Goal: Connect with others: Connect with others

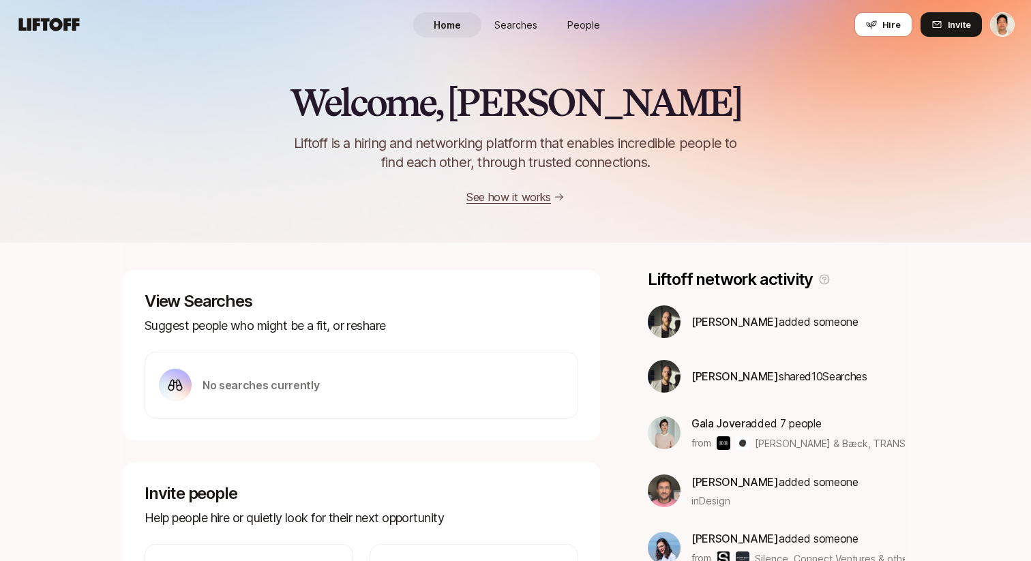
click at [577, 25] on span "People" at bounding box center [583, 25] width 33 height 14
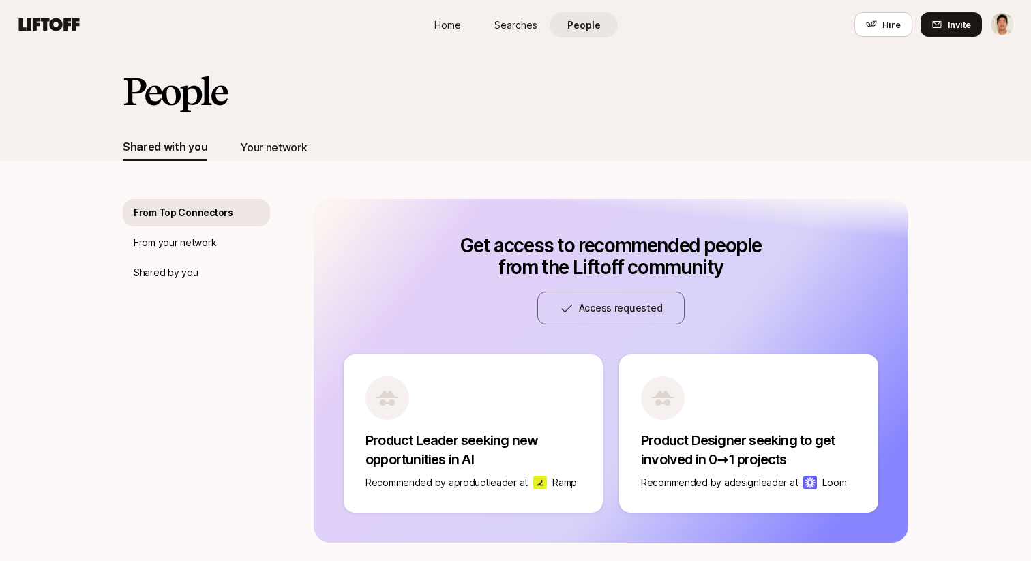
click at [275, 148] on div "Your network" at bounding box center [273, 147] width 67 height 18
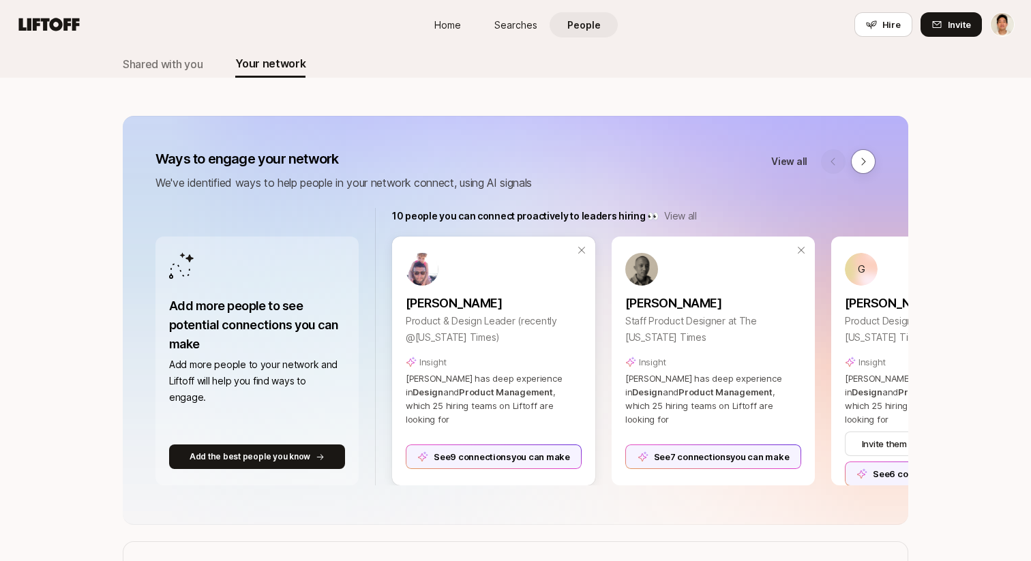
click at [470, 449] on div "See 9 connections you can make" at bounding box center [494, 457] width 176 height 25
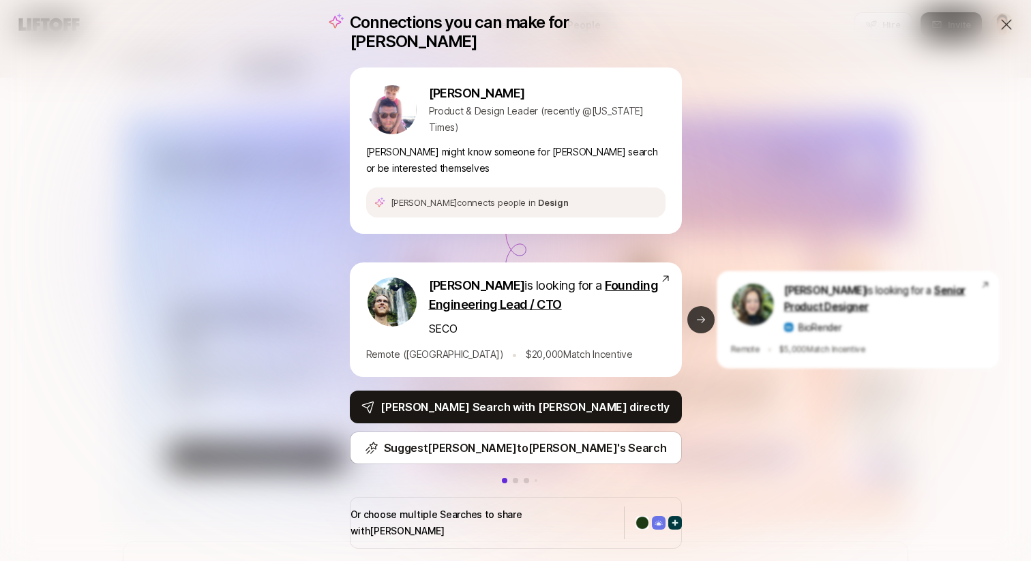
click at [698, 321] on icon at bounding box center [700, 319] width 11 height 11
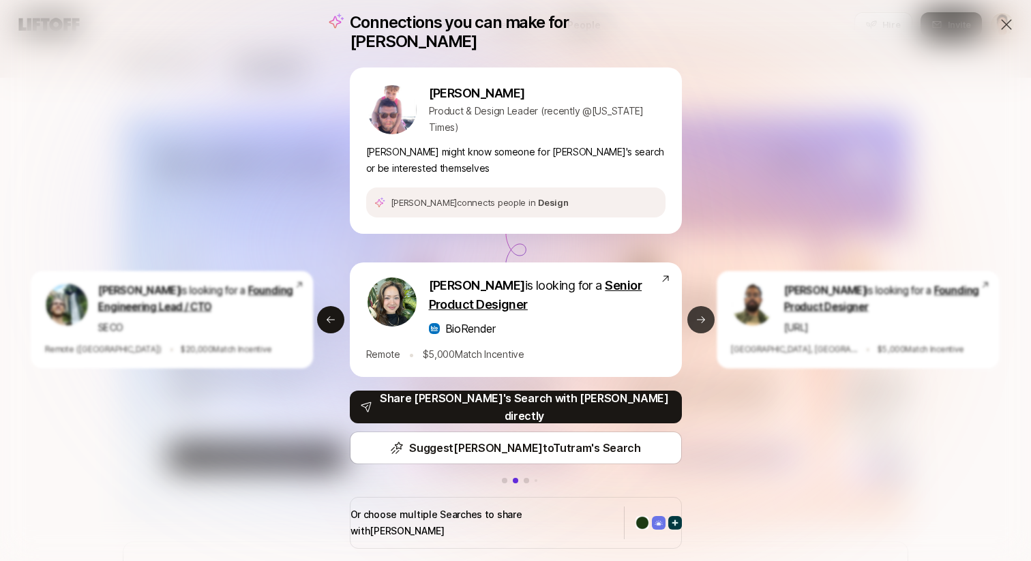
click at [694, 310] on button "Next slide" at bounding box center [700, 319] width 27 height 27
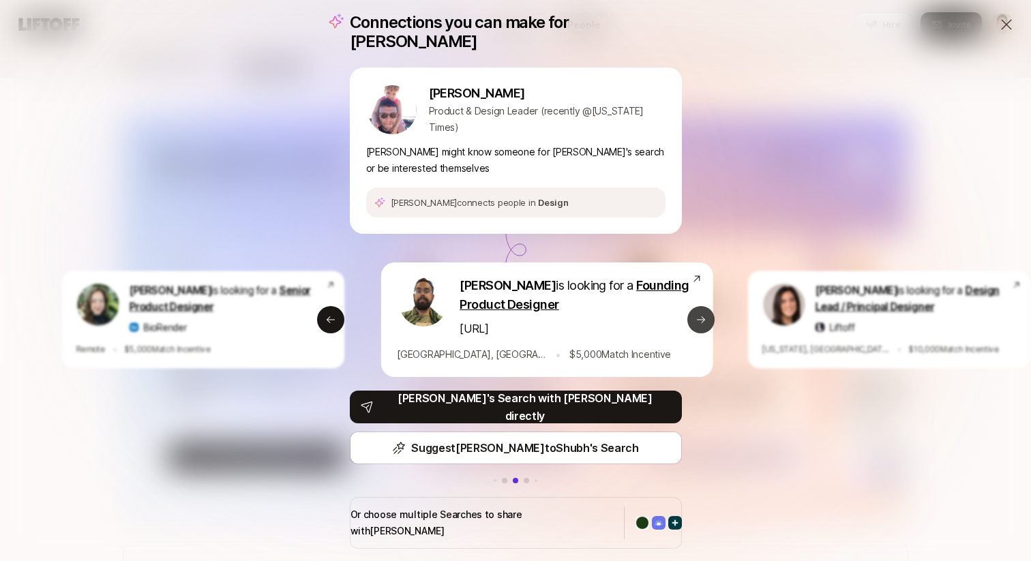
click at [694, 310] on button "Next slide" at bounding box center [700, 319] width 27 height 27
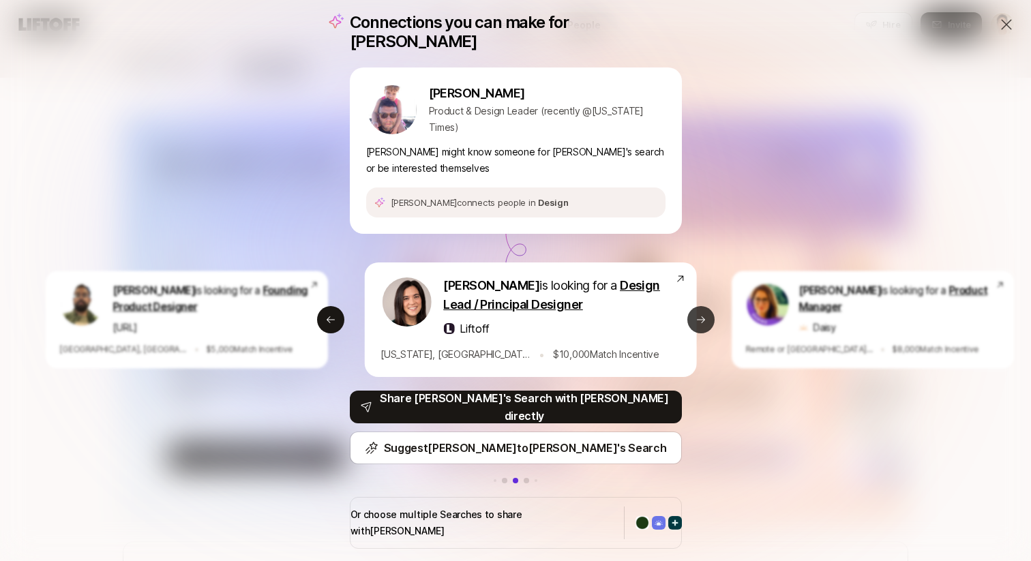
click at [694, 310] on button "Next slide" at bounding box center [700, 319] width 27 height 27
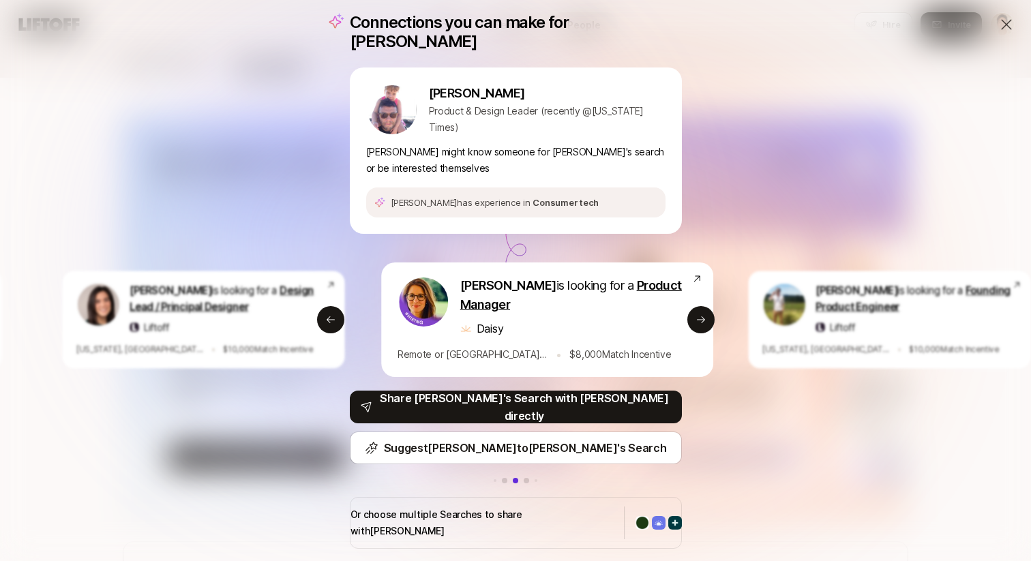
drag, startPoint x: 560, startPoint y: 304, endPoint x: 716, endPoint y: 307, distance: 155.5
click at [691, 305] on p "[PERSON_NAME] is looking for a Product Manager" at bounding box center [575, 295] width 231 height 38
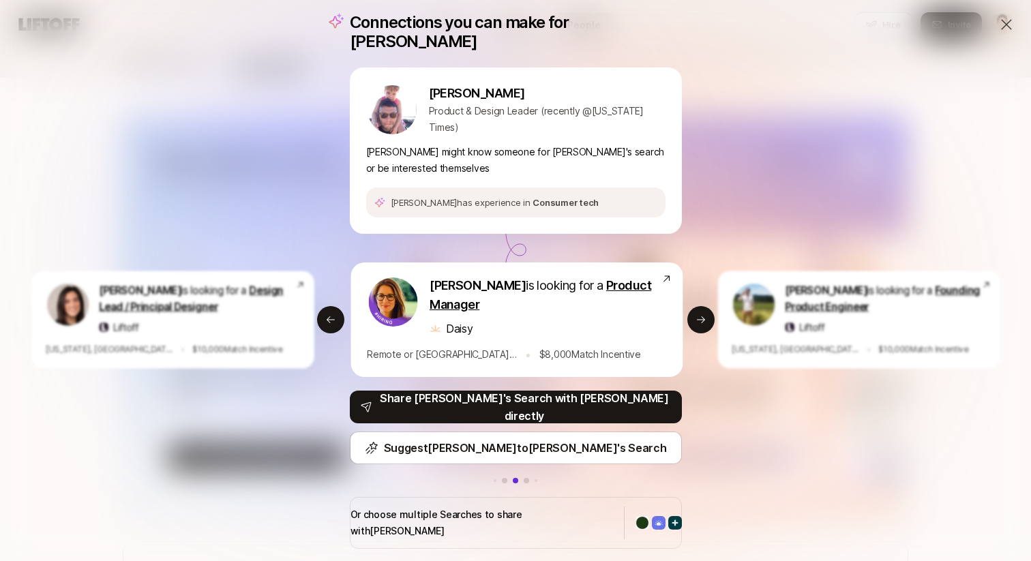
click at [763, 193] on div "Connections you can make for [PERSON_NAME] [PERSON_NAME] Product & Design Leade…" at bounding box center [515, 280] width 1031 height 561
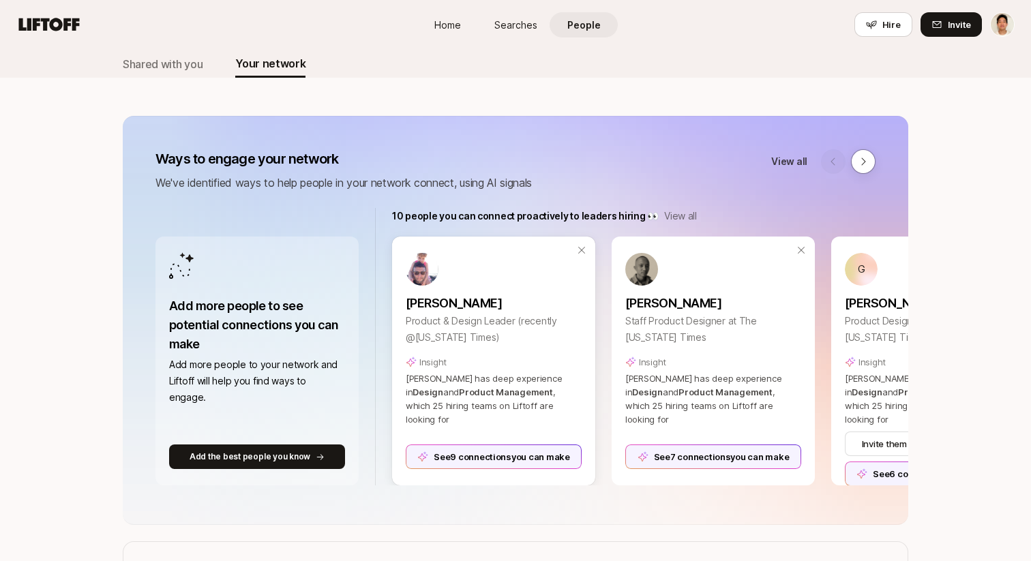
click at [515, 448] on div "See 9 connections you can make" at bounding box center [494, 457] width 176 height 25
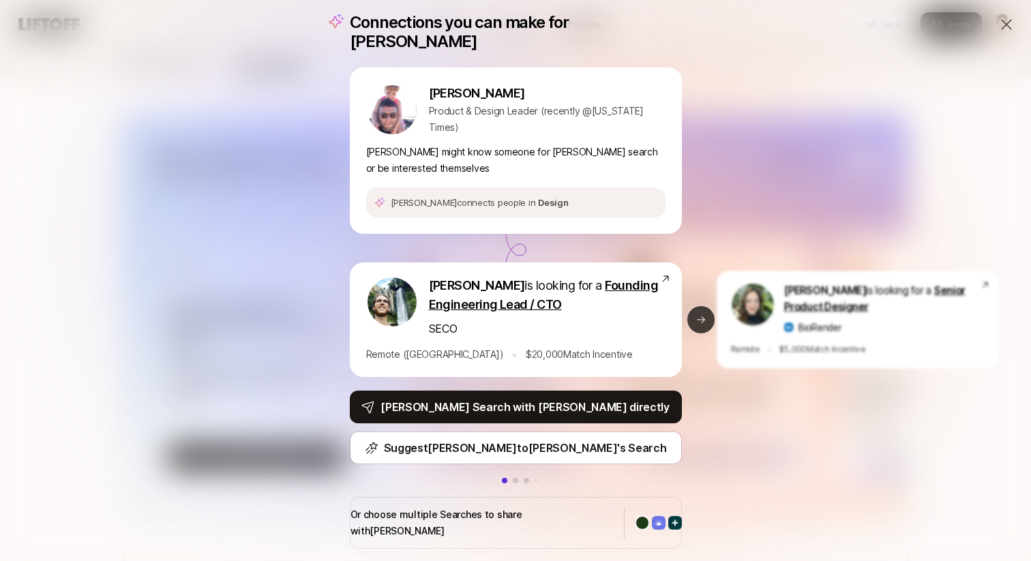
click at [706, 322] on button "Next slide" at bounding box center [700, 319] width 27 height 27
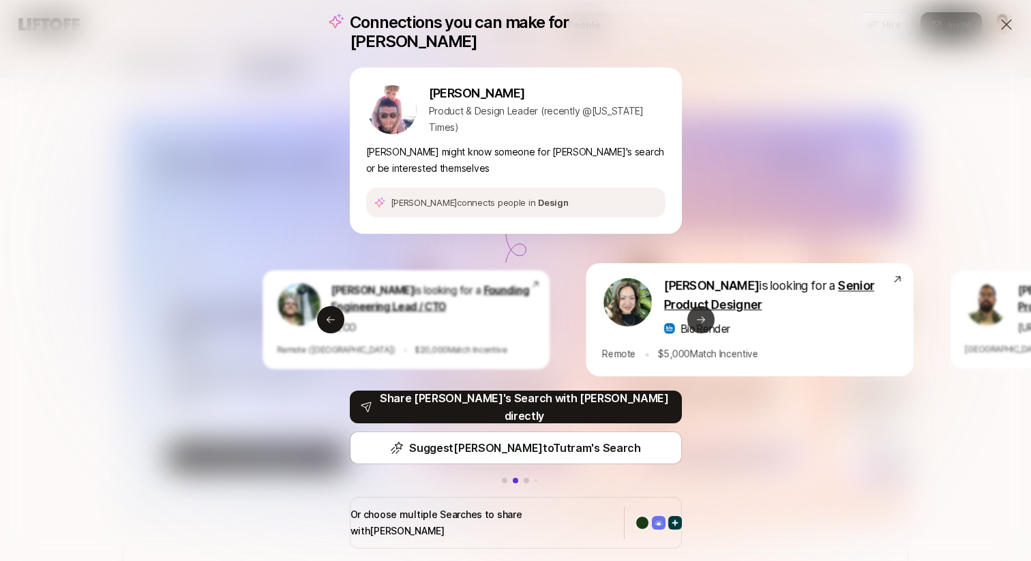
click at [706, 322] on button "Next slide" at bounding box center [700, 319] width 27 height 27
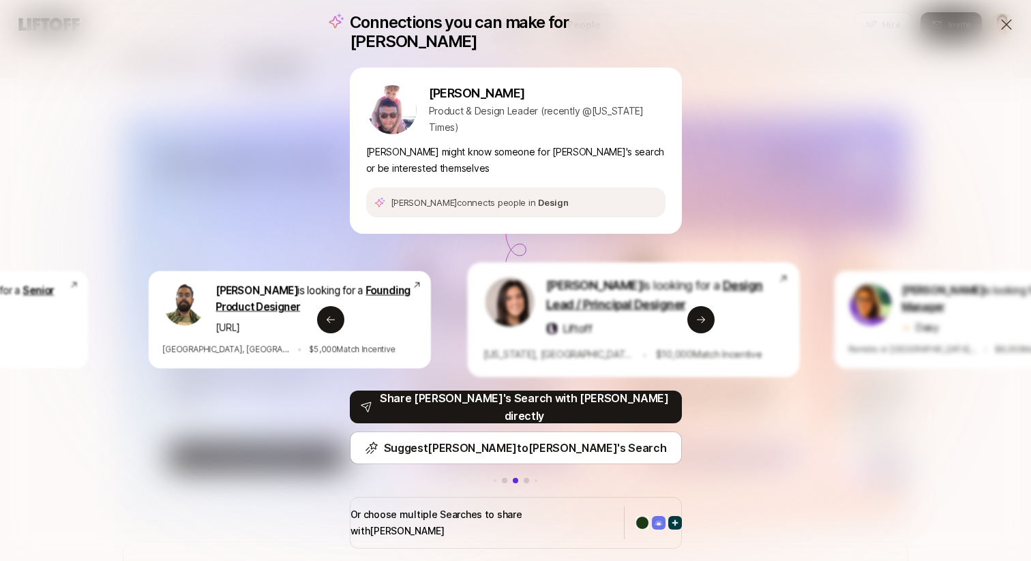
click at [751, 408] on div "Connections you can make for [PERSON_NAME] [PERSON_NAME] Product & Design Leade…" at bounding box center [515, 280] width 1031 height 561
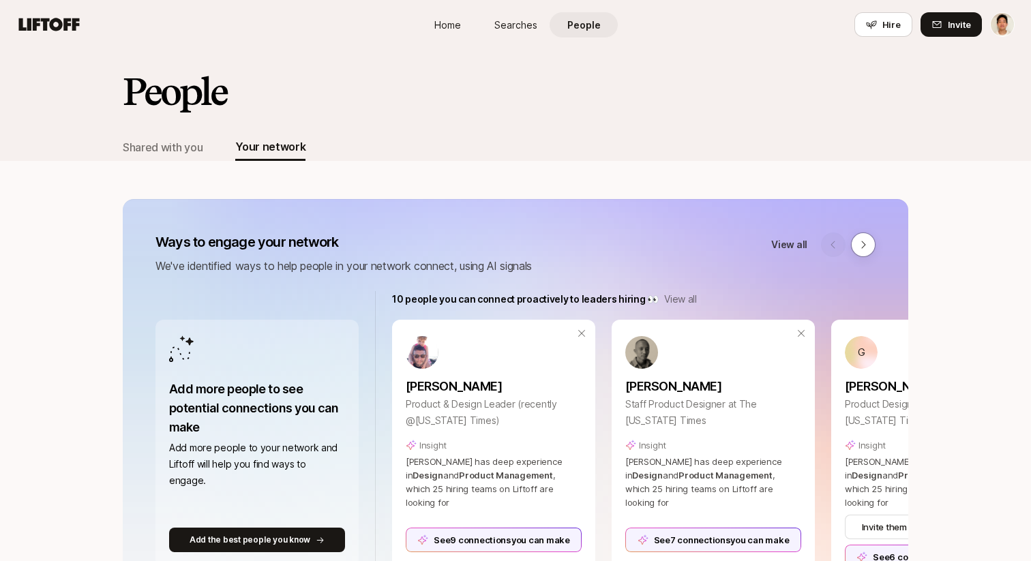
scroll to position [83, 0]
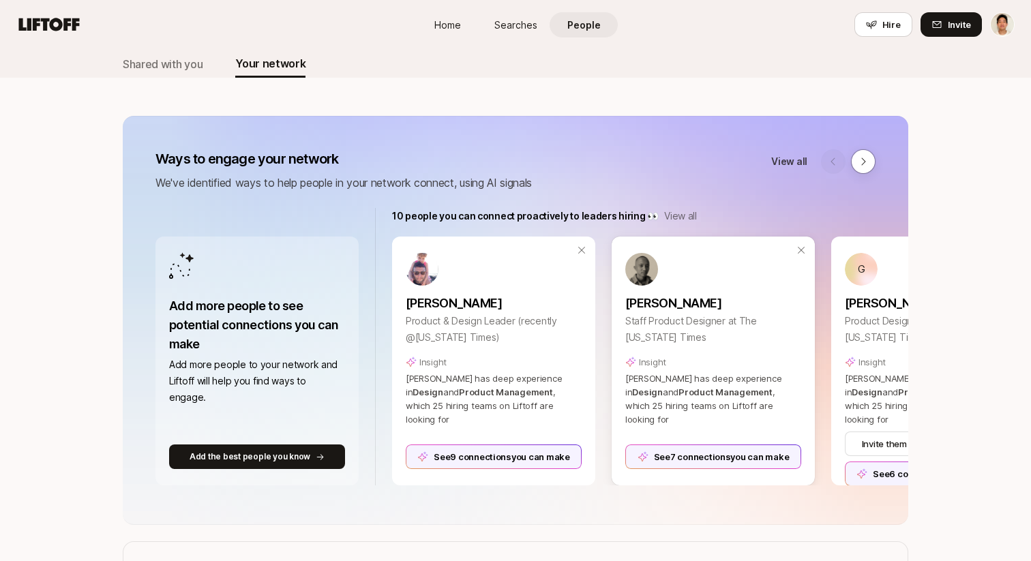
click at [706, 447] on div "See 7 connections you can make" at bounding box center [713, 457] width 176 height 25
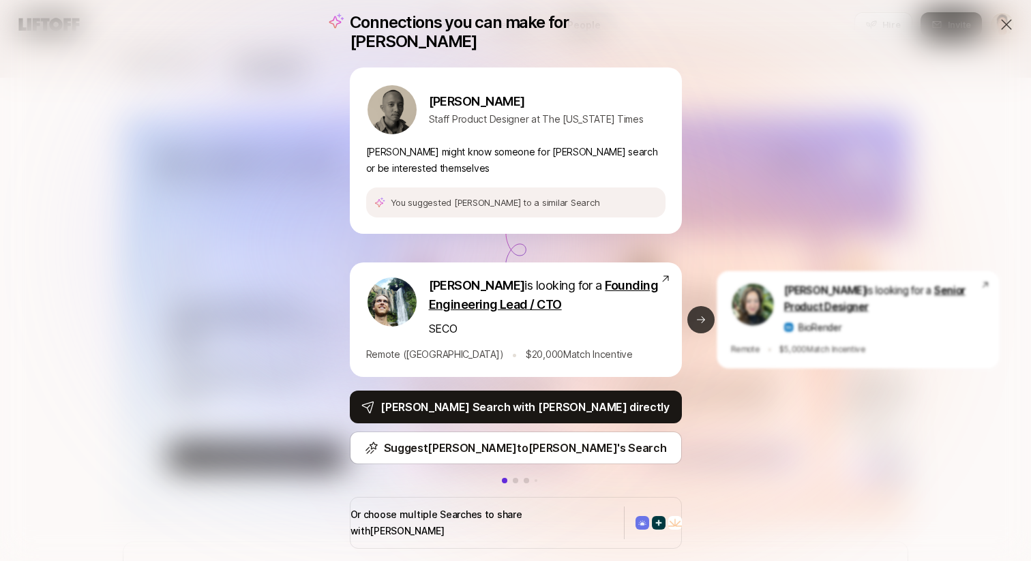
click at [706, 316] on button "Next slide" at bounding box center [700, 319] width 27 height 27
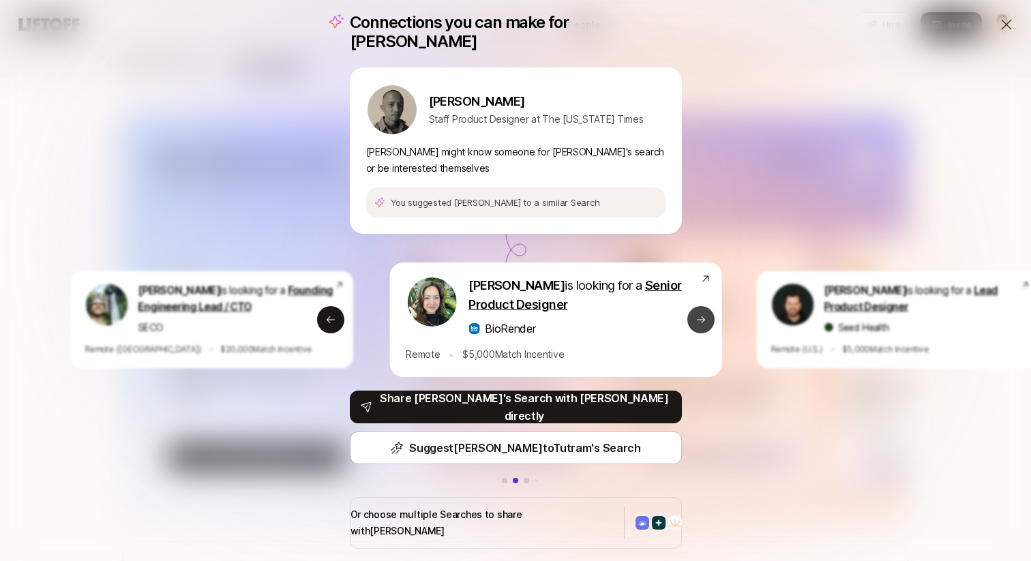
click at [706, 316] on button "Next slide" at bounding box center [700, 319] width 27 height 27
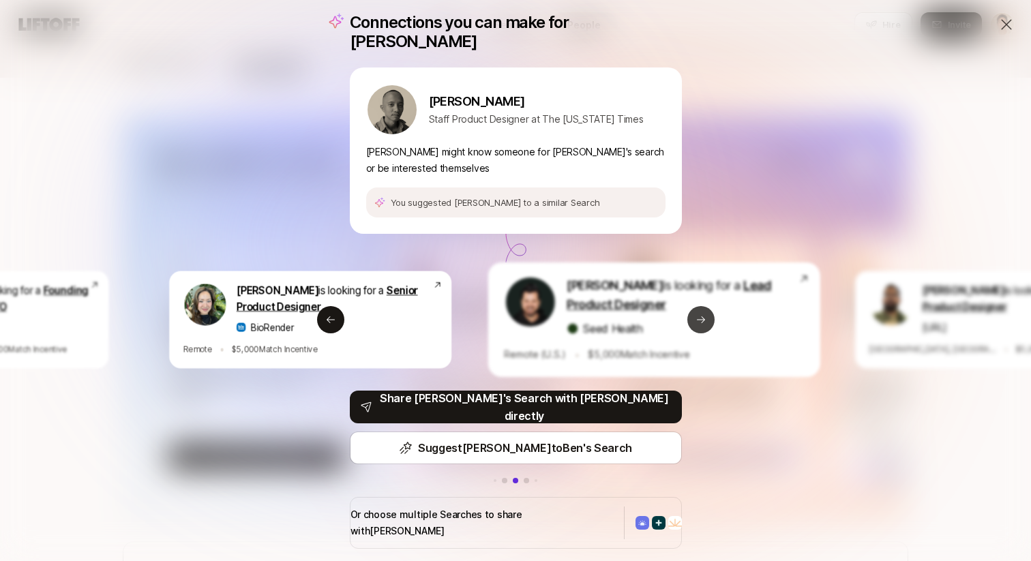
click at [706, 316] on button "Next slide" at bounding box center [700, 319] width 27 height 27
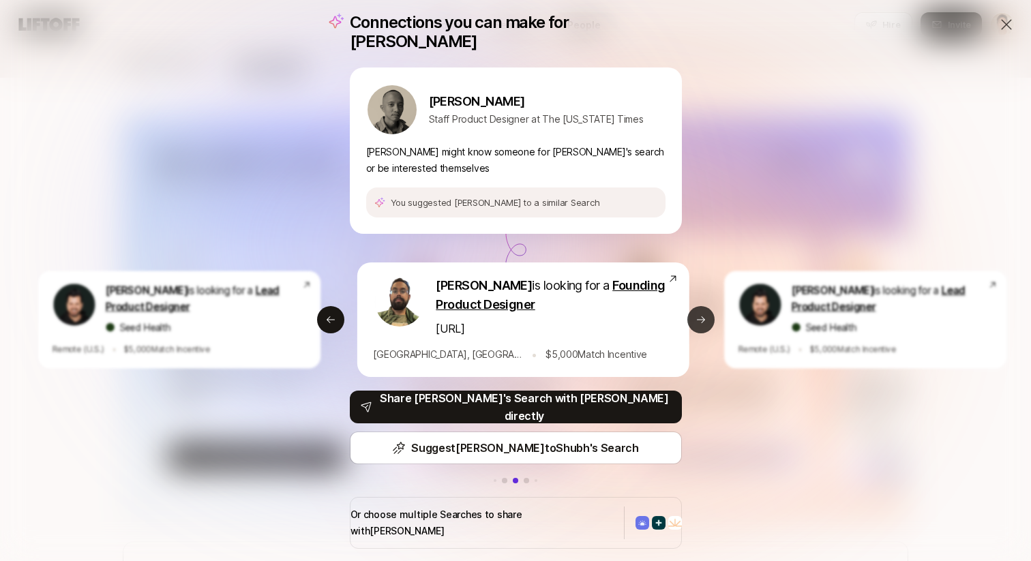
click at [706, 316] on button "Next slide" at bounding box center [700, 319] width 27 height 27
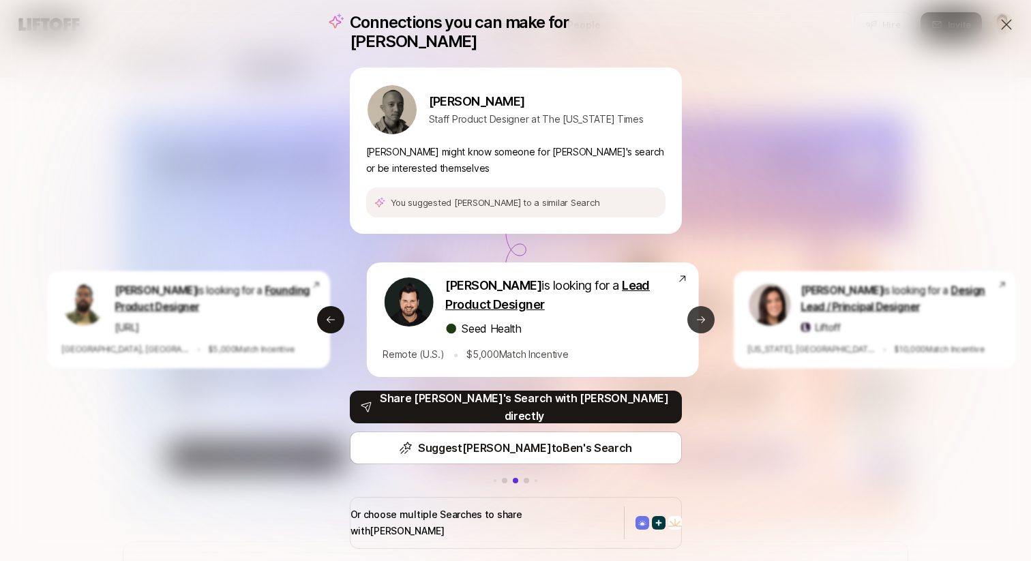
click at [706, 316] on button "Next slide" at bounding box center [700, 319] width 27 height 27
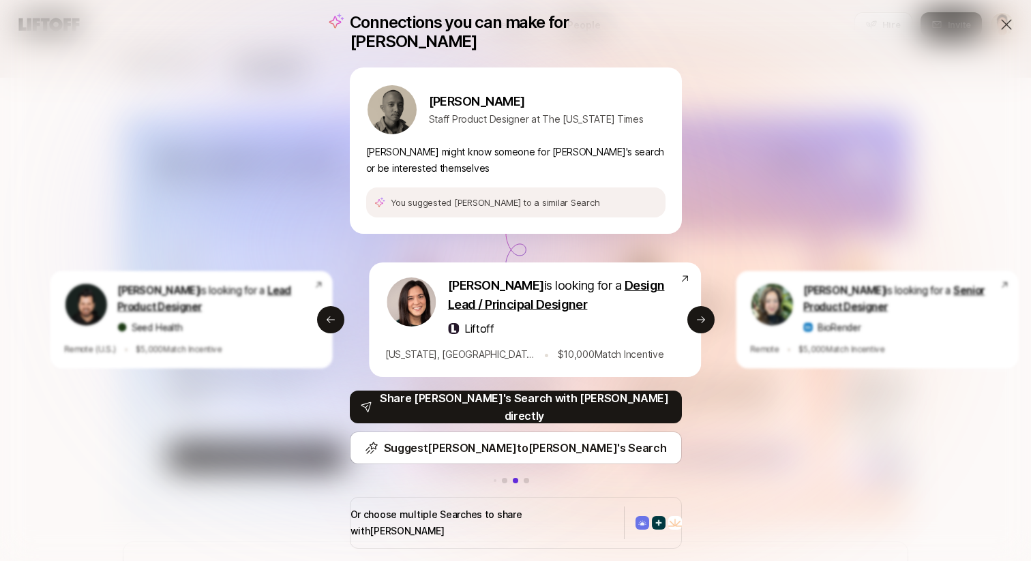
click at [756, 198] on div "Connections you can make for [PERSON_NAME] [PERSON_NAME] Staff Product Designer…" at bounding box center [515, 280] width 1031 height 561
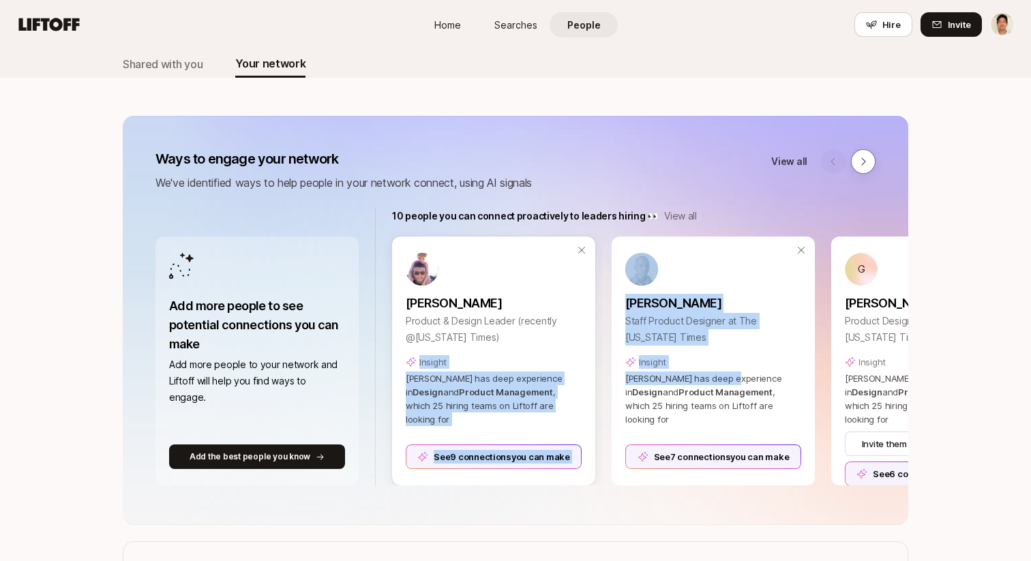
drag, startPoint x: 642, startPoint y: 359, endPoint x: 542, endPoint y: 355, distance: 100.3
click at [542, 355] on div "[PERSON_NAME] Product & Design Leader (recently @[US_STATE] Times) Insight [PER…" at bounding box center [713, 361] width 642 height 249
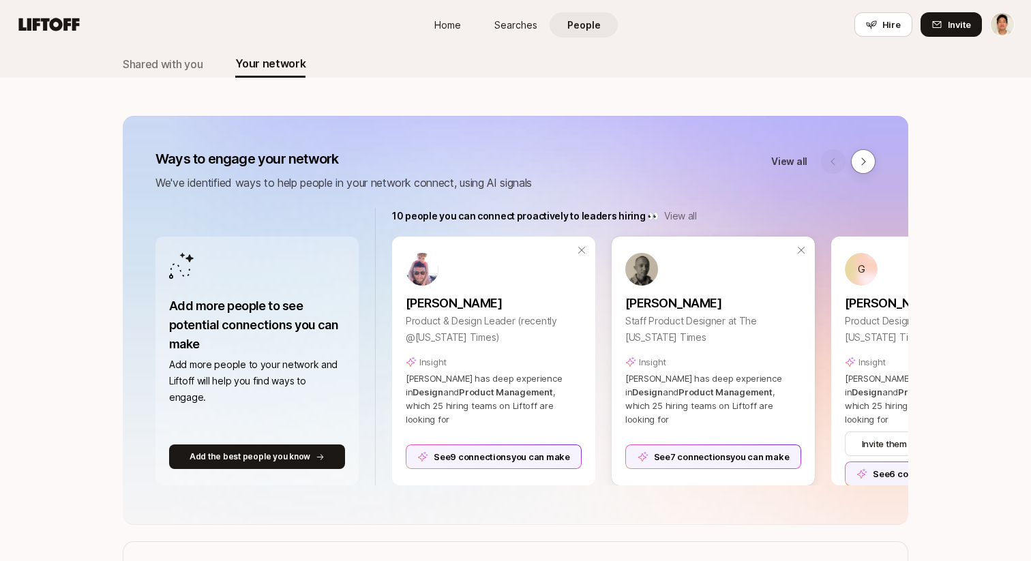
click at [652, 333] on p "Staff Product Designer at The [US_STATE] Times" at bounding box center [713, 329] width 176 height 33
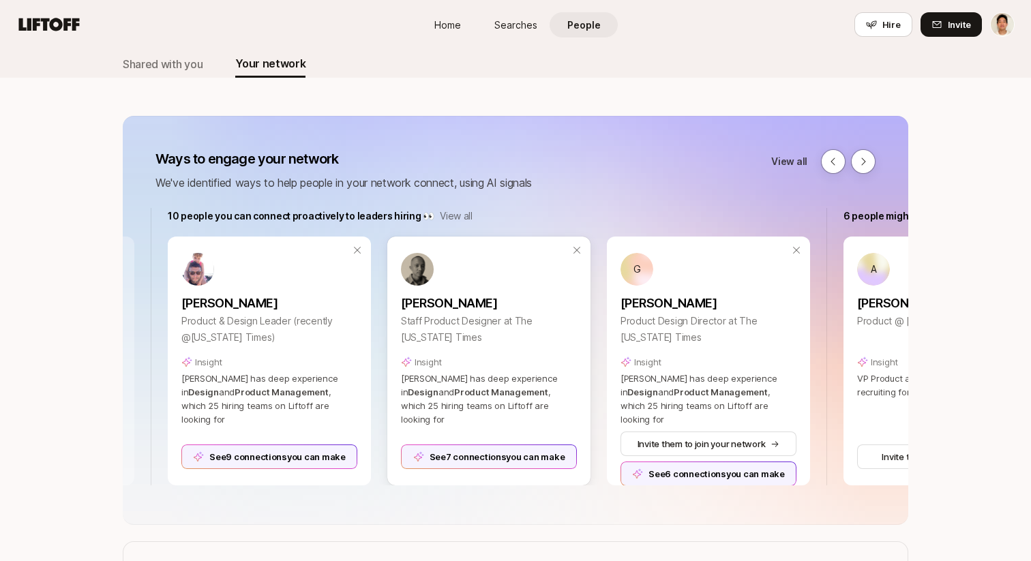
scroll to position [0, 226]
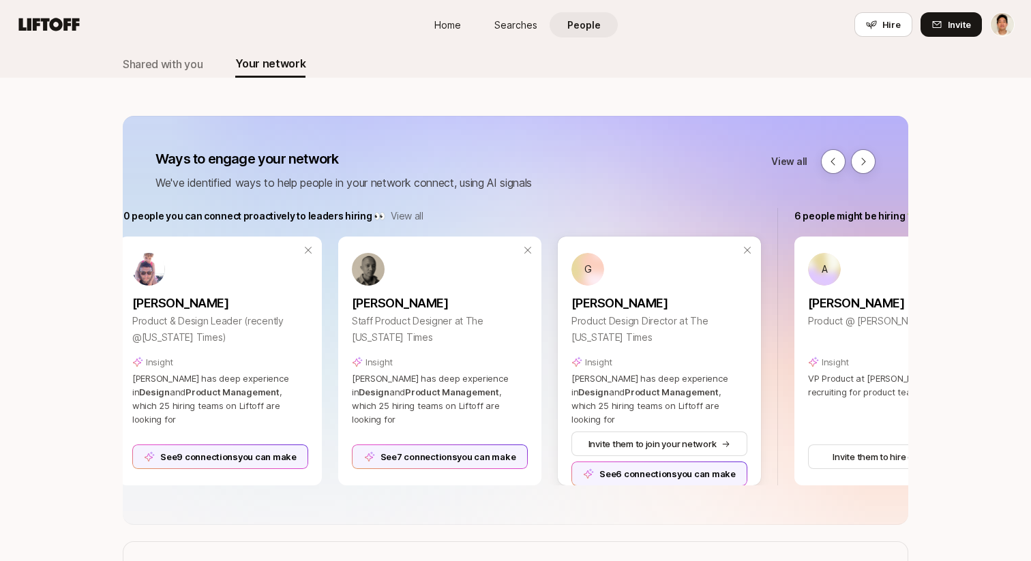
scroll to position [0, 283]
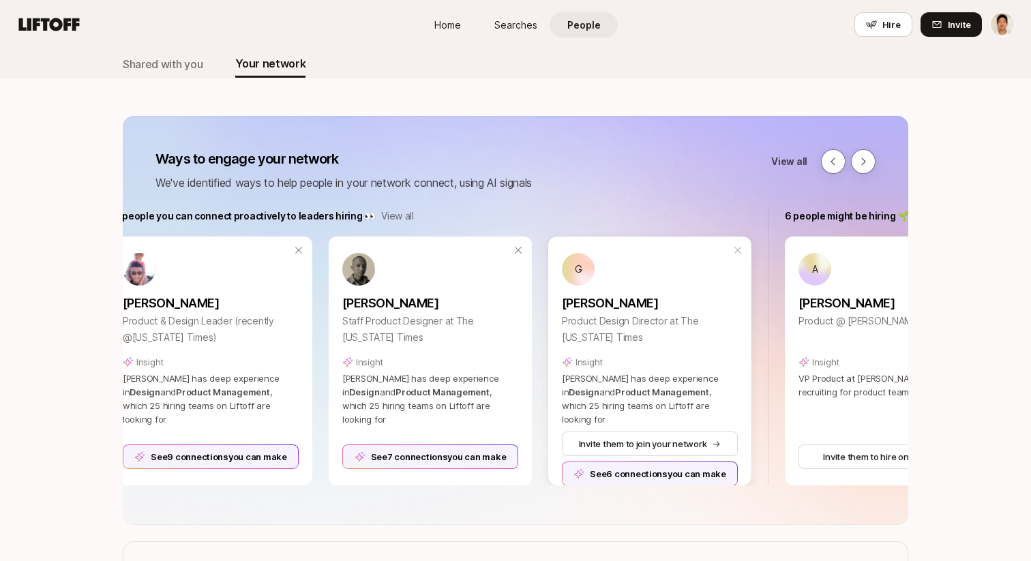
click at [735, 250] on icon at bounding box center [737, 250] width 11 height 11
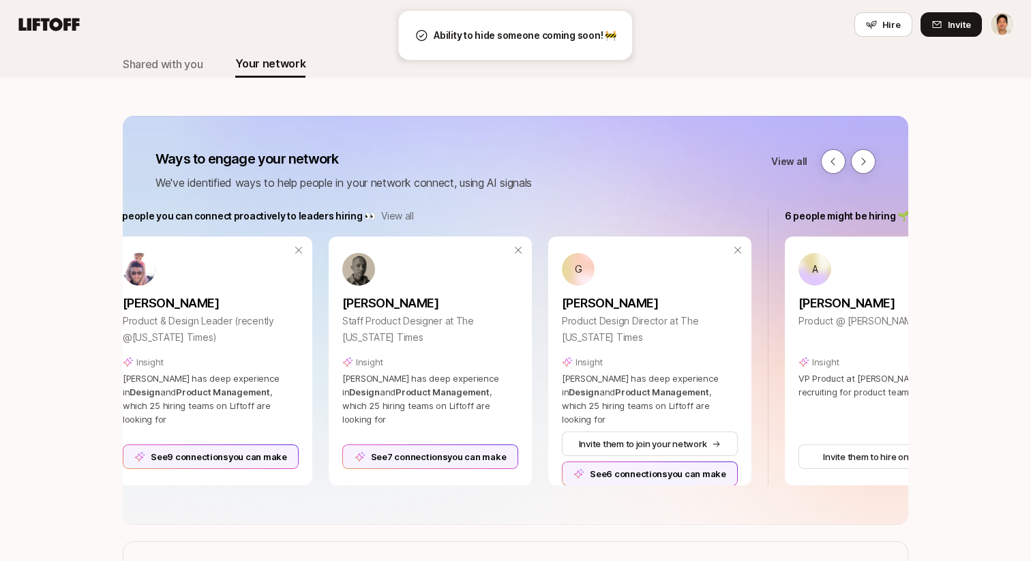
click at [569, 138] on div "Ways to engage your network We've identified ways to help people in your networ…" at bounding box center [515, 320] width 785 height 409
